Goal: Find contact information: Find contact information

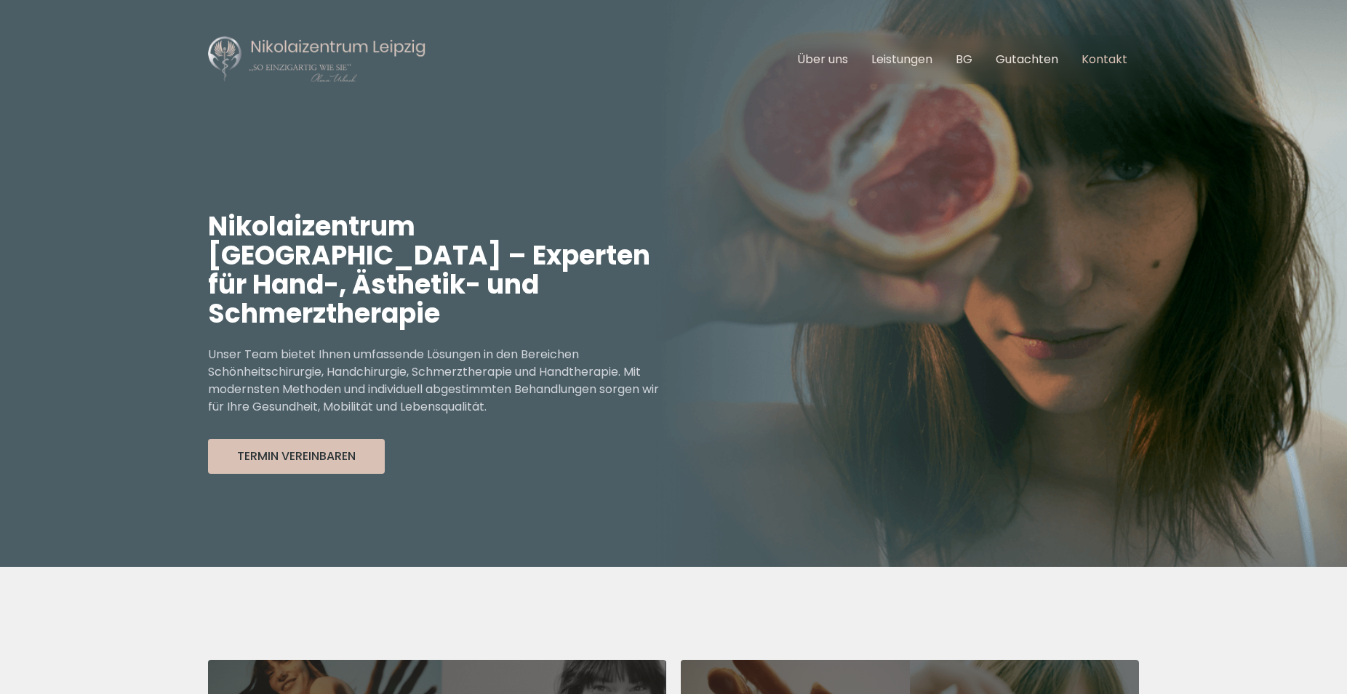
click at [1104, 57] on link "Kontakt" at bounding box center [1104, 59] width 46 height 17
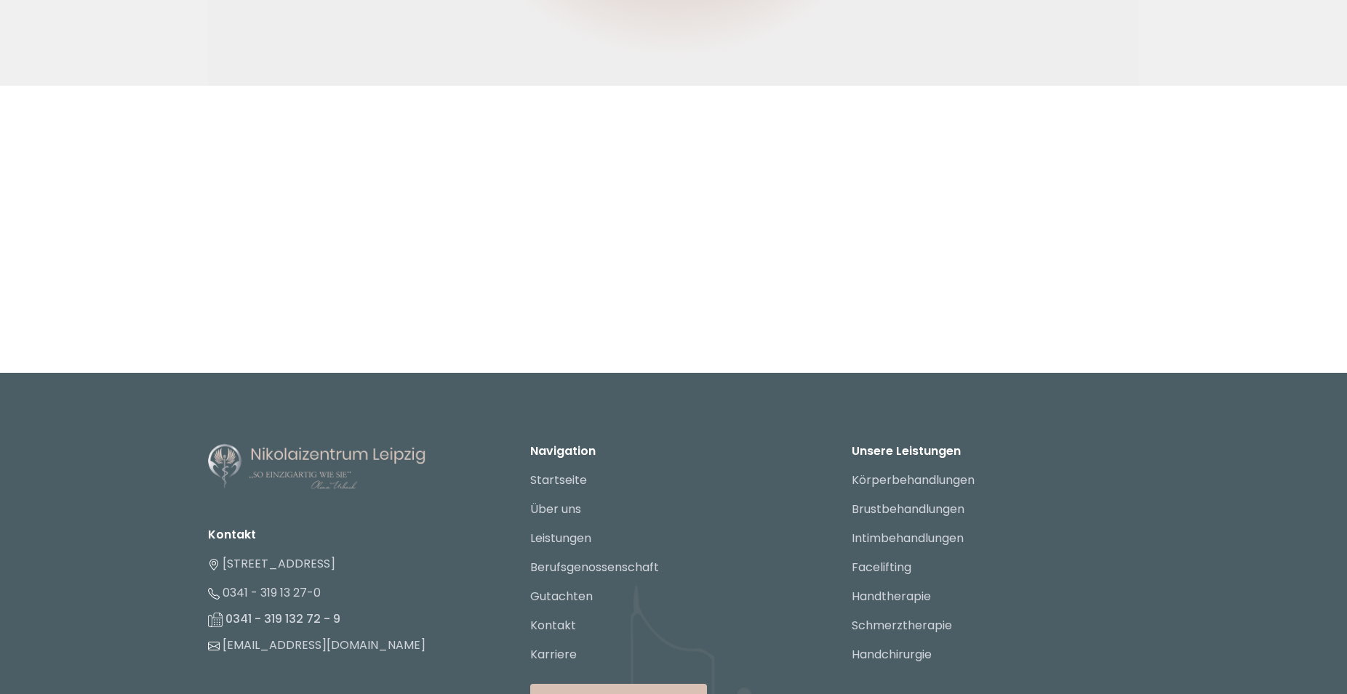
scroll to position [2160, 0]
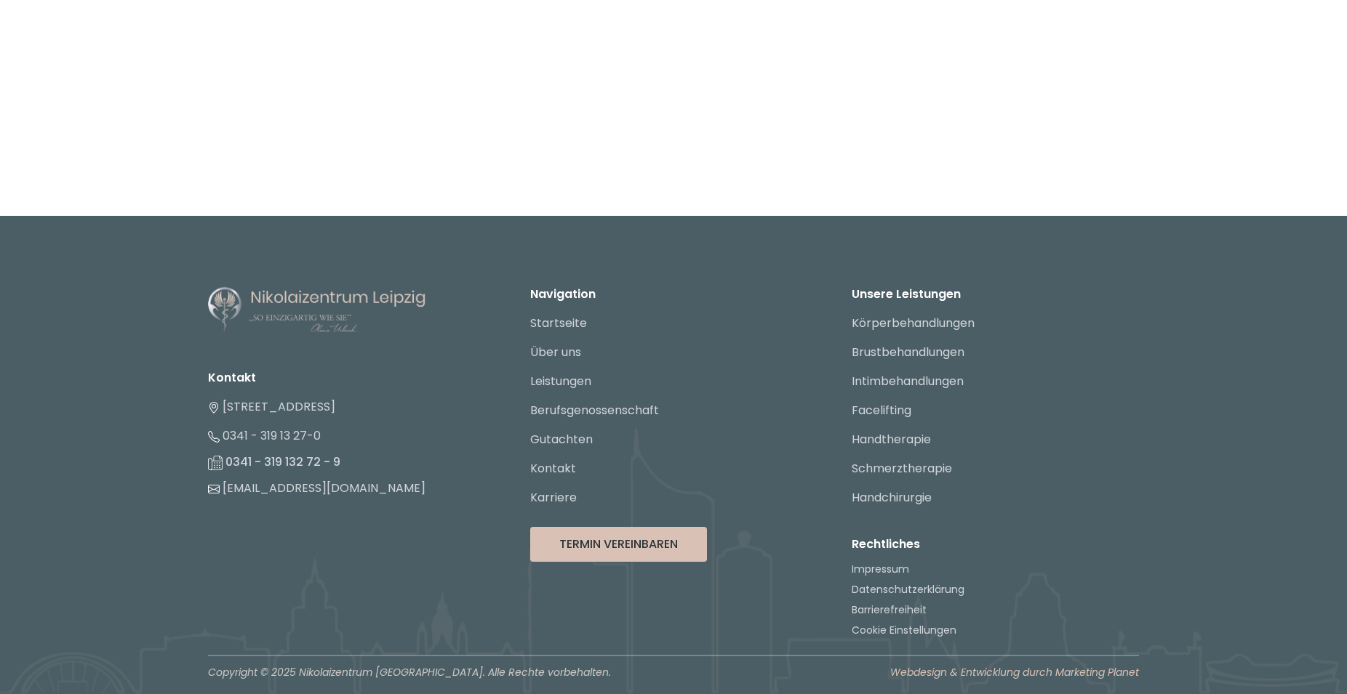
click at [1094, 669] on link "Webdesign & Entwicklung durch Marketing Planet" at bounding box center [1014, 675] width 249 height 20
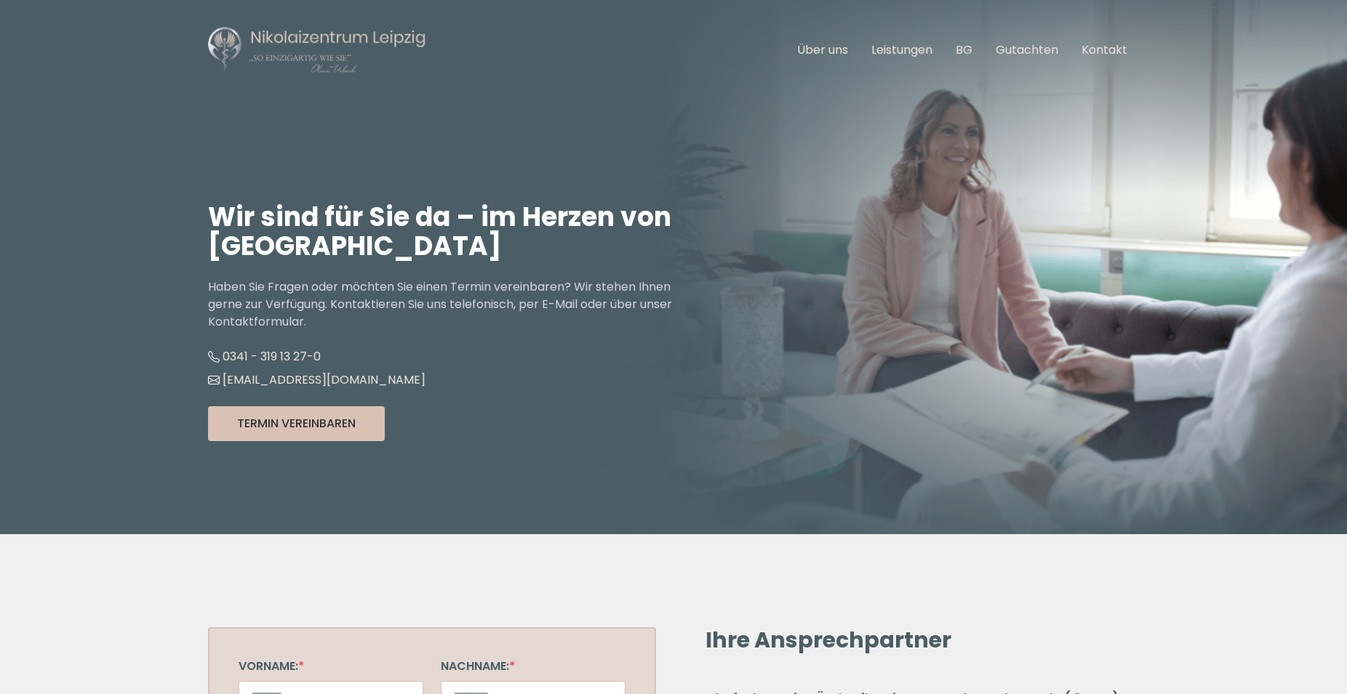
scroll to position [0, 0]
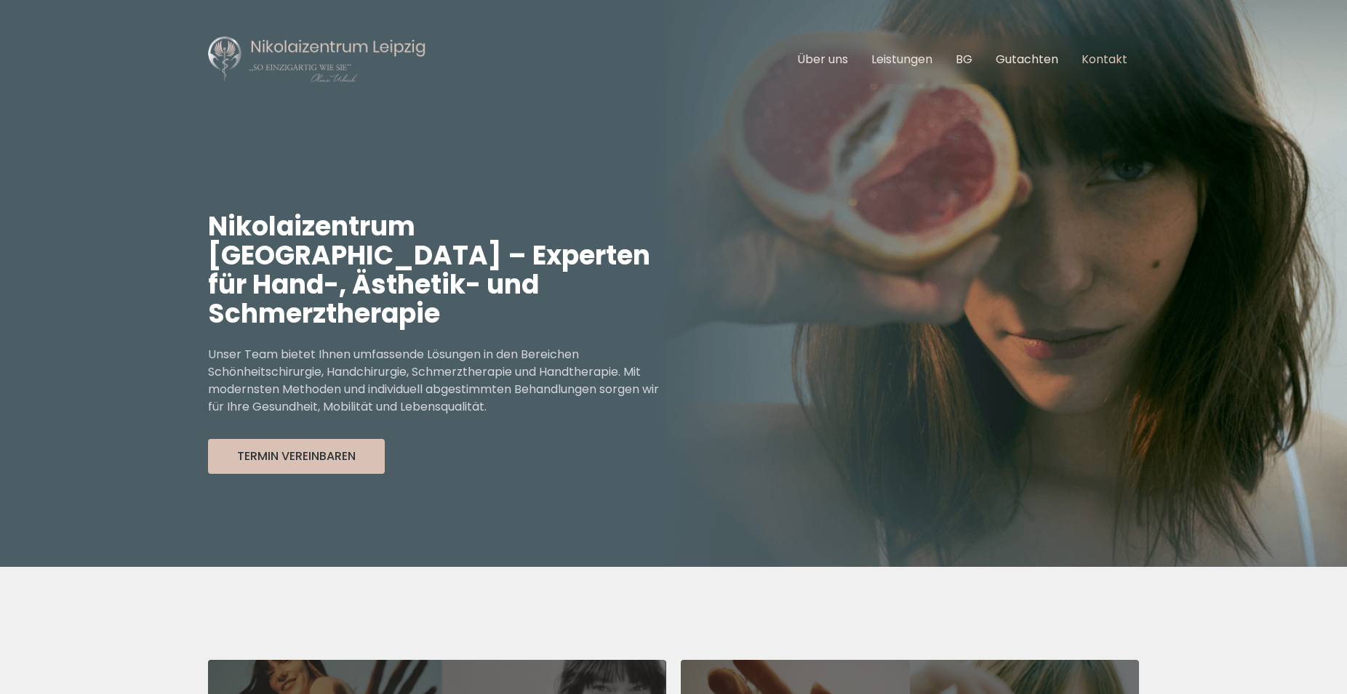
click at [1096, 61] on link "Kontakt" at bounding box center [1104, 59] width 46 height 17
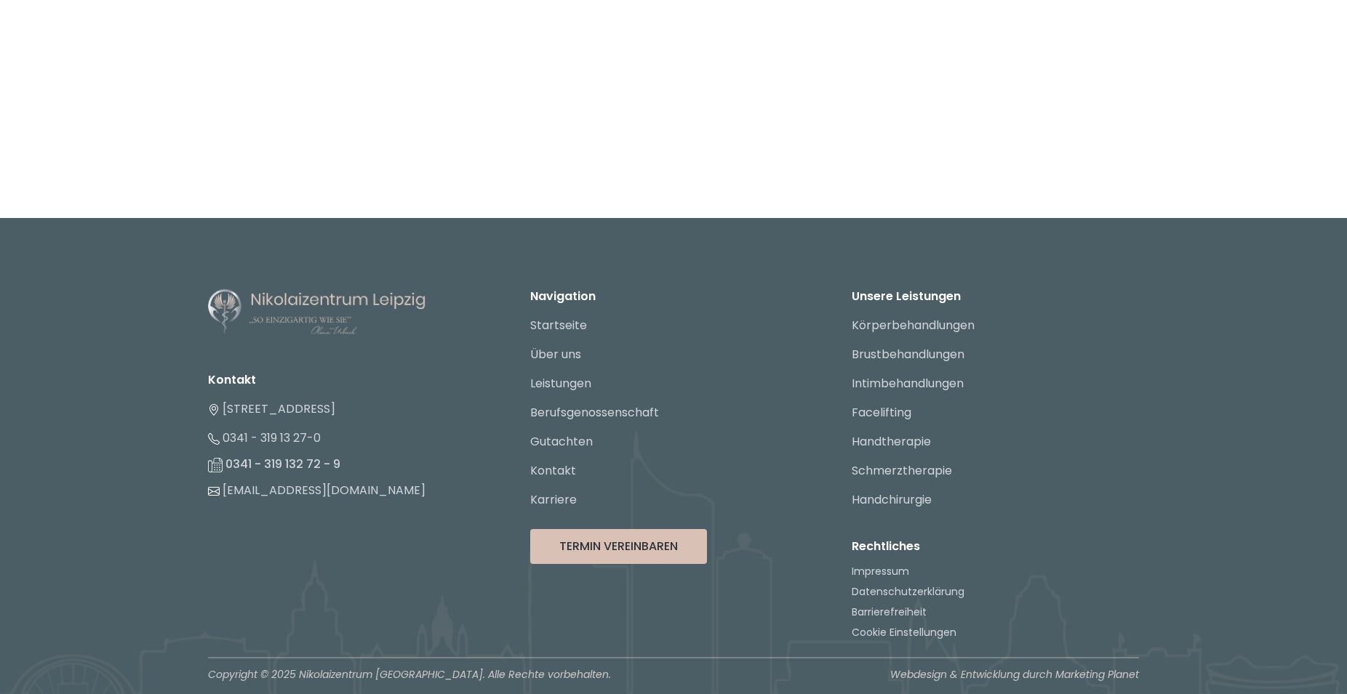
scroll to position [2160, 0]
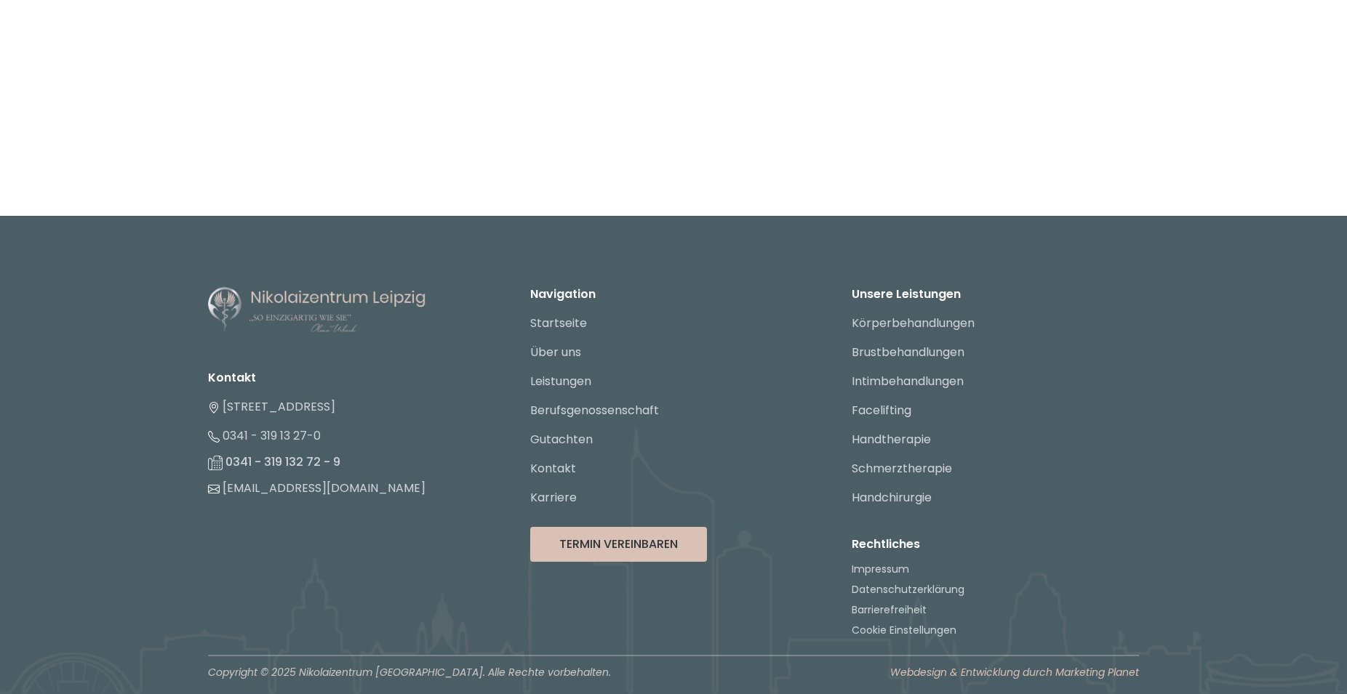
click at [1110, 671] on link "Webdesign & Entwicklung durch Marketing Planet" at bounding box center [1014, 675] width 249 height 20
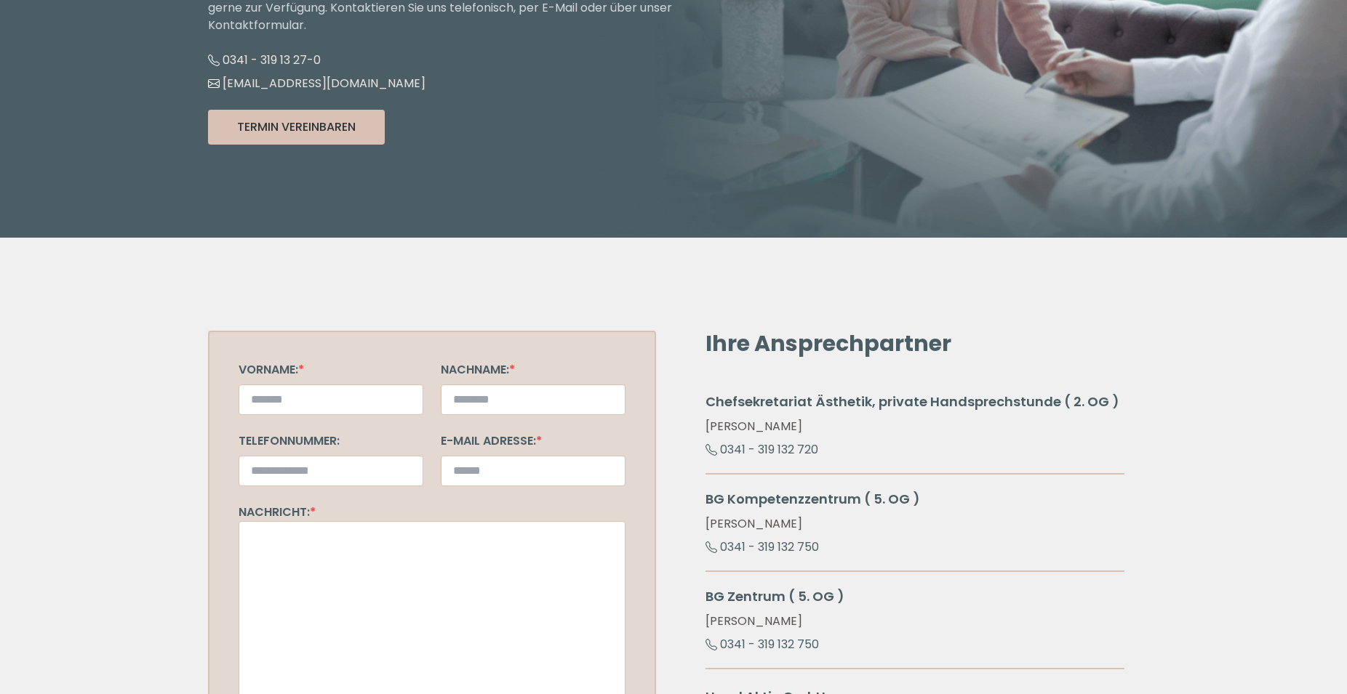
scroll to position [0, 0]
